Goal: Check status: Check status

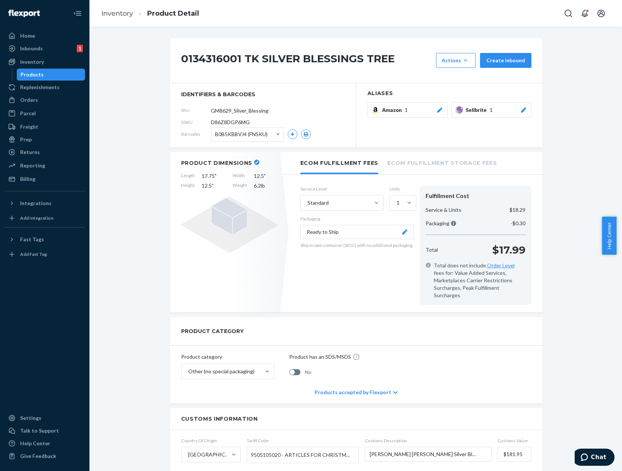
drag, startPoint x: 568, startPoint y: 145, endPoint x: 130, endPoint y: 127, distance: 438.2
click at [568, 145] on div "0134316001 TK SILVER BLESSINGS TREE Actions Hide Create inbound identifiers & b…" at bounding box center [356, 398] width 522 height 720
click at [70, 104] on div "Orders" at bounding box center [44, 100] width 79 height 10
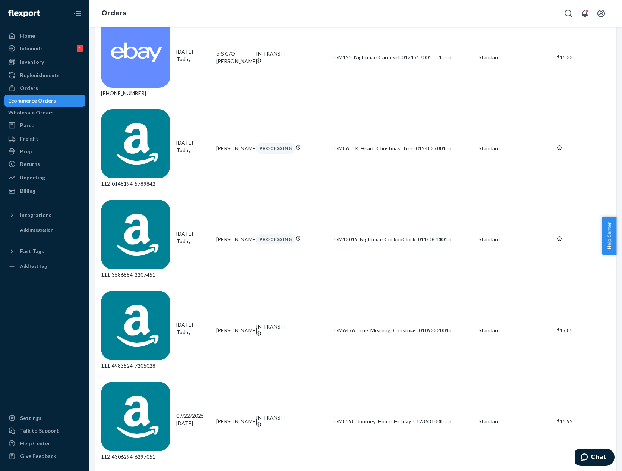
scroll to position [597, 0]
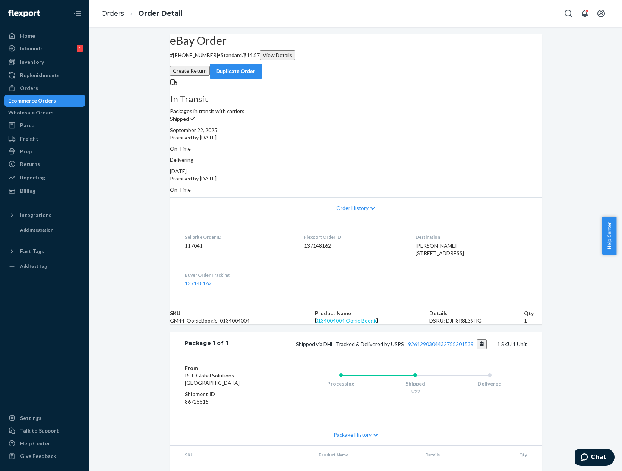
click at [366, 324] on link "0134004004 Oogie Boogie" at bounding box center [346, 320] width 63 height 6
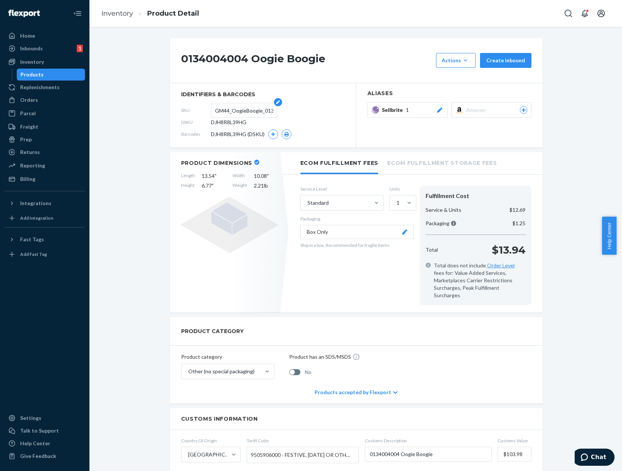
click at [252, 109] on input "GM44_OogieBoogie_0134004004" at bounding box center [244, 110] width 58 height 14
click at [585, 233] on div "0134004004 Oogie Boogie Actions Hide Create inbound identifiers & barcodes SKU …" at bounding box center [356, 398] width 522 height 720
